Goal: Book appointment/travel/reservation

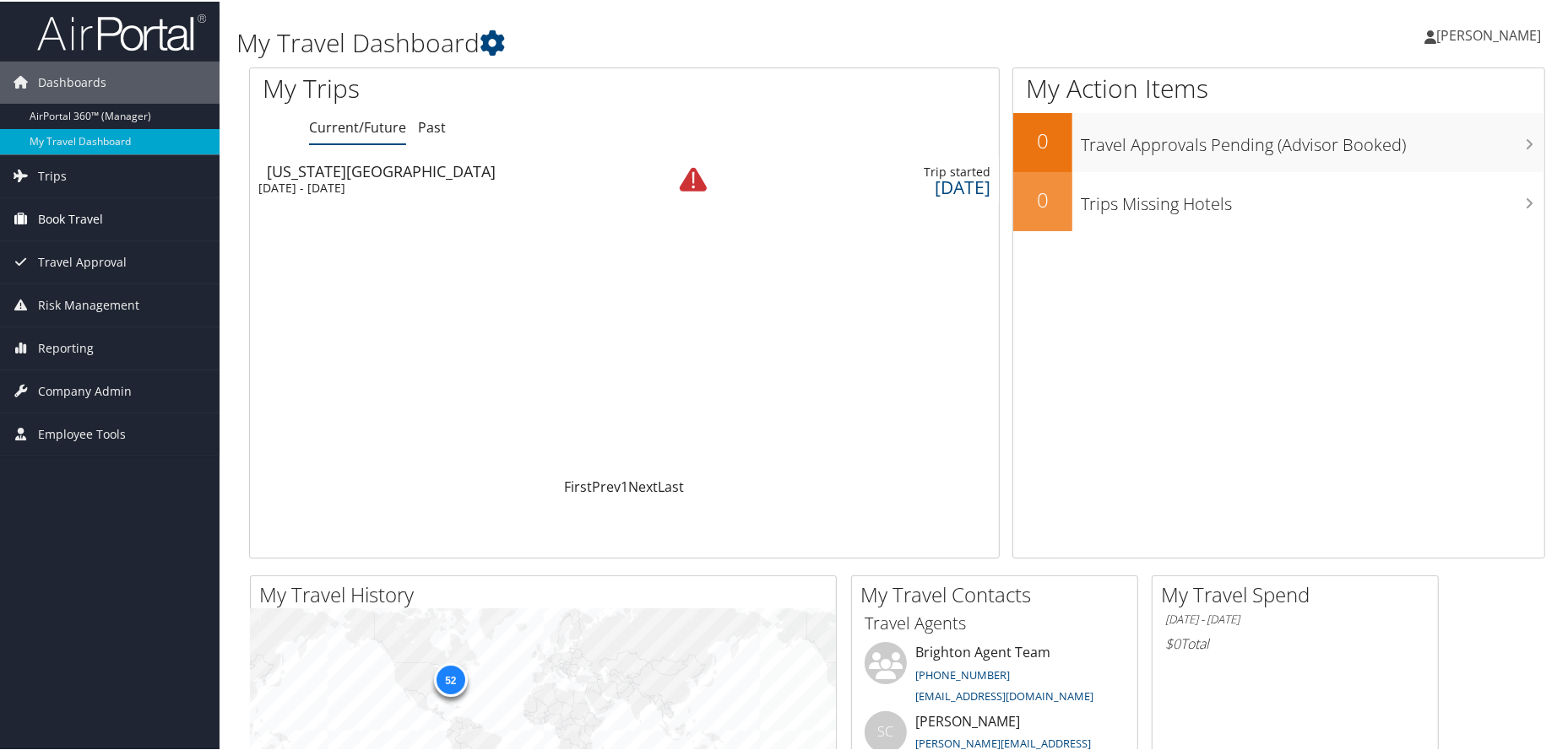
click at [71, 225] on span "Book Travel" at bounding box center [70, 217] width 65 height 42
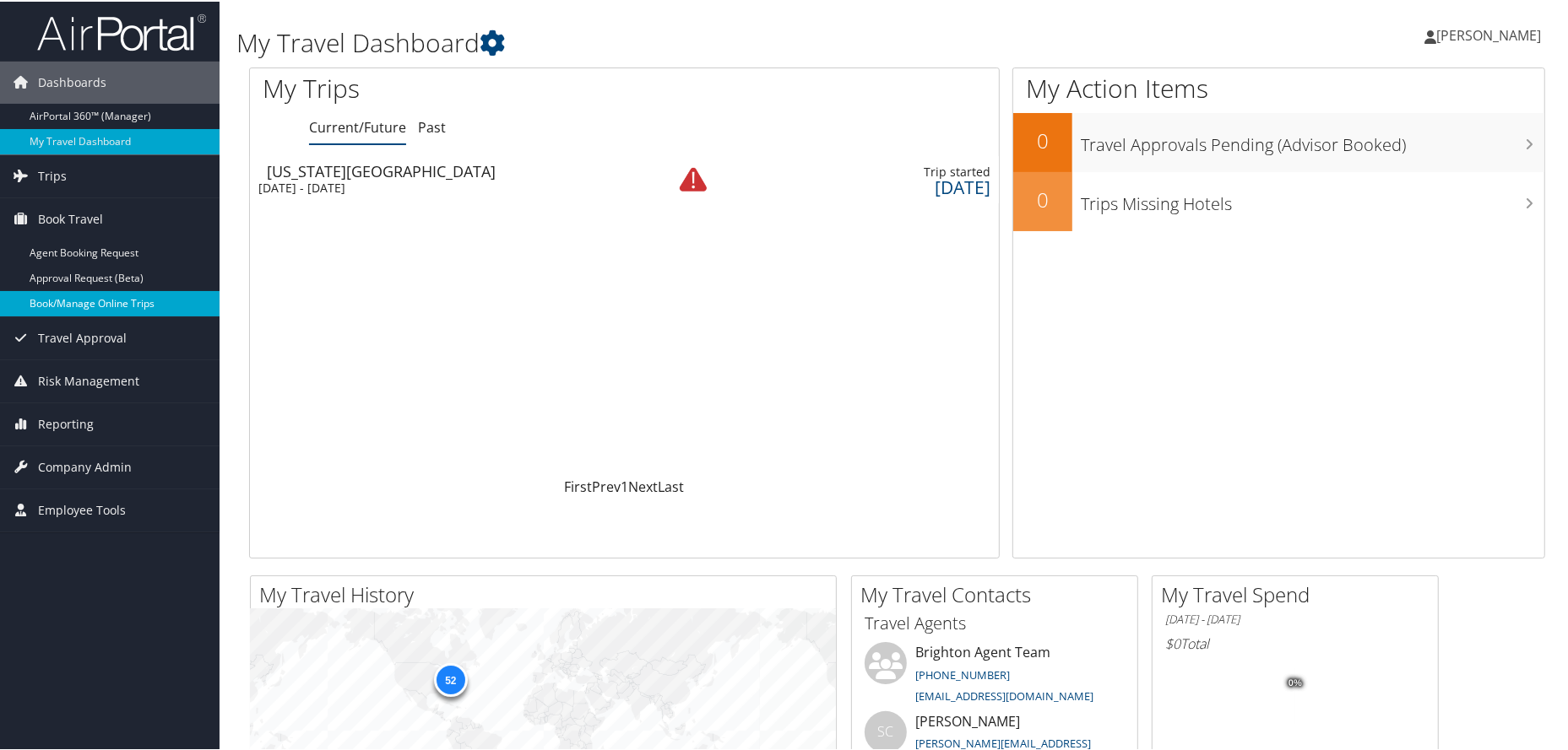
click at [77, 306] on link "Book/Manage Online Trips" at bounding box center [110, 302] width 219 height 26
